Goal: Check status: Check status

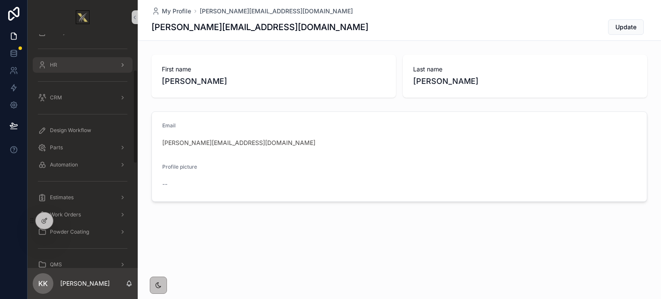
scroll to position [129, 0]
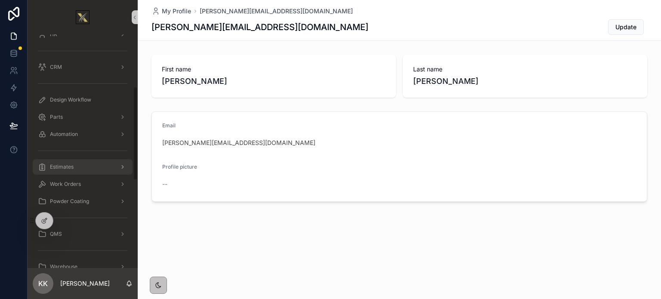
click at [76, 167] on div "Estimates" at bounding box center [83, 167] width 90 height 14
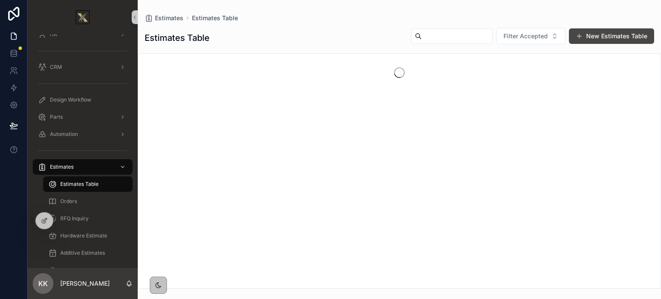
click at [328, 36] on input "scrollable content" at bounding box center [457, 36] width 71 height 12
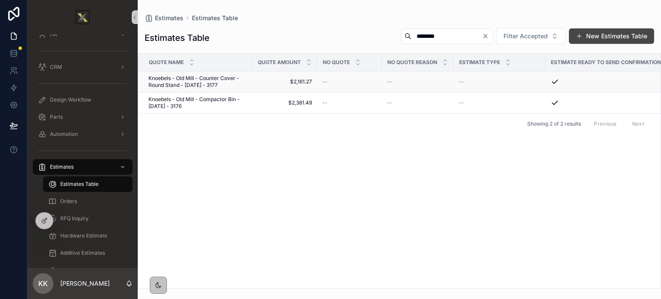
type input "********"
click at [203, 79] on span "Knoebels - Old Mill - Counter Cover - Round Stand - [DATE] - 3177" at bounding box center [197, 82] width 99 height 14
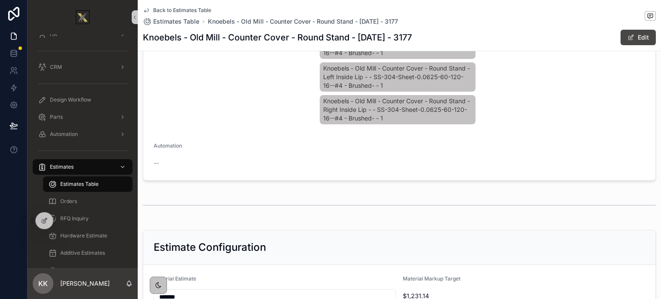
scroll to position [818, 0]
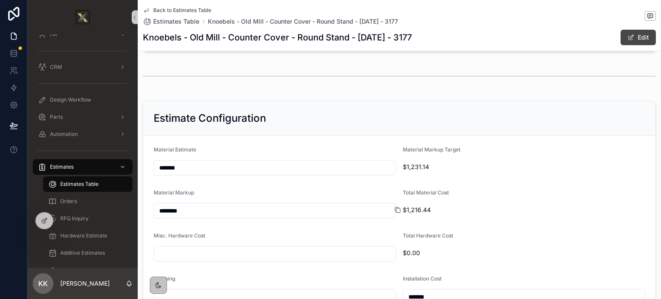
drag, startPoint x: 432, startPoint y: 211, endPoint x: 404, endPoint y: 208, distance: 27.7
click at [328, 168] on div "$1,216.44" at bounding box center [524, 210] width 242 height 9
click at [328, 168] on span "$1,216.44" at bounding box center [524, 210] width 242 height 9
click at [328, 168] on div "scrollable content" at bounding box center [401, 210] width 14 height 7
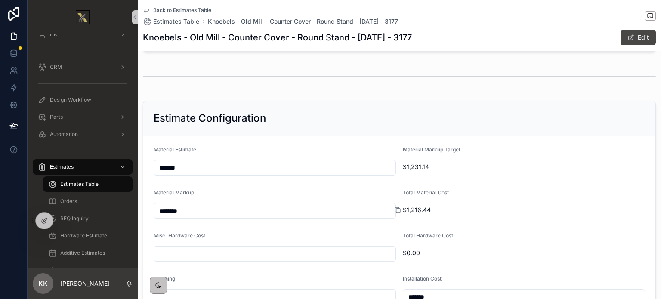
click at [328, 168] on icon "scrollable content" at bounding box center [397, 210] width 7 height 7
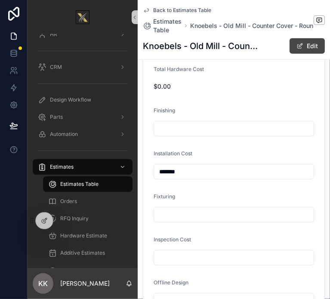
scroll to position [0, 0]
drag, startPoint x: 148, startPoint y: 149, endPoint x: 177, endPoint y: 154, distance: 29.6
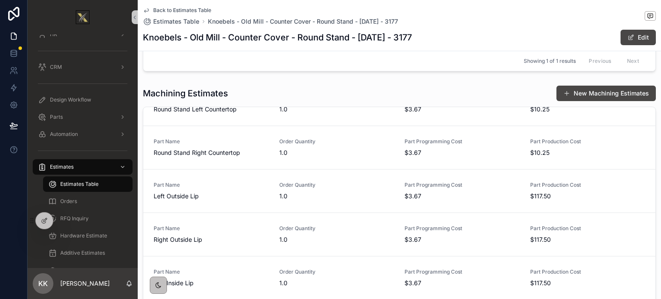
scroll to position [0, 0]
